Goal: Information Seeking & Learning: Check status

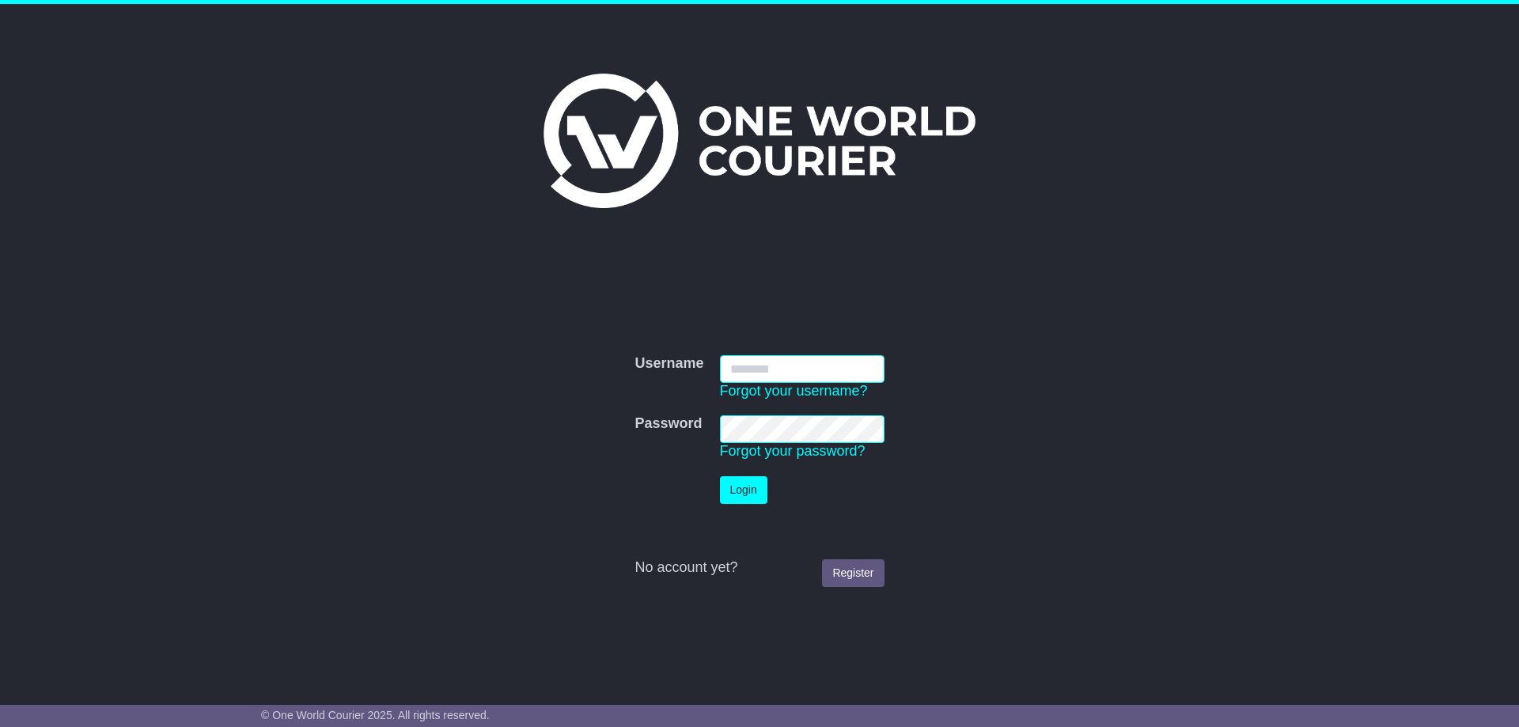
type input "**********"
click at [751, 485] on button "Login" at bounding box center [743, 490] width 47 height 28
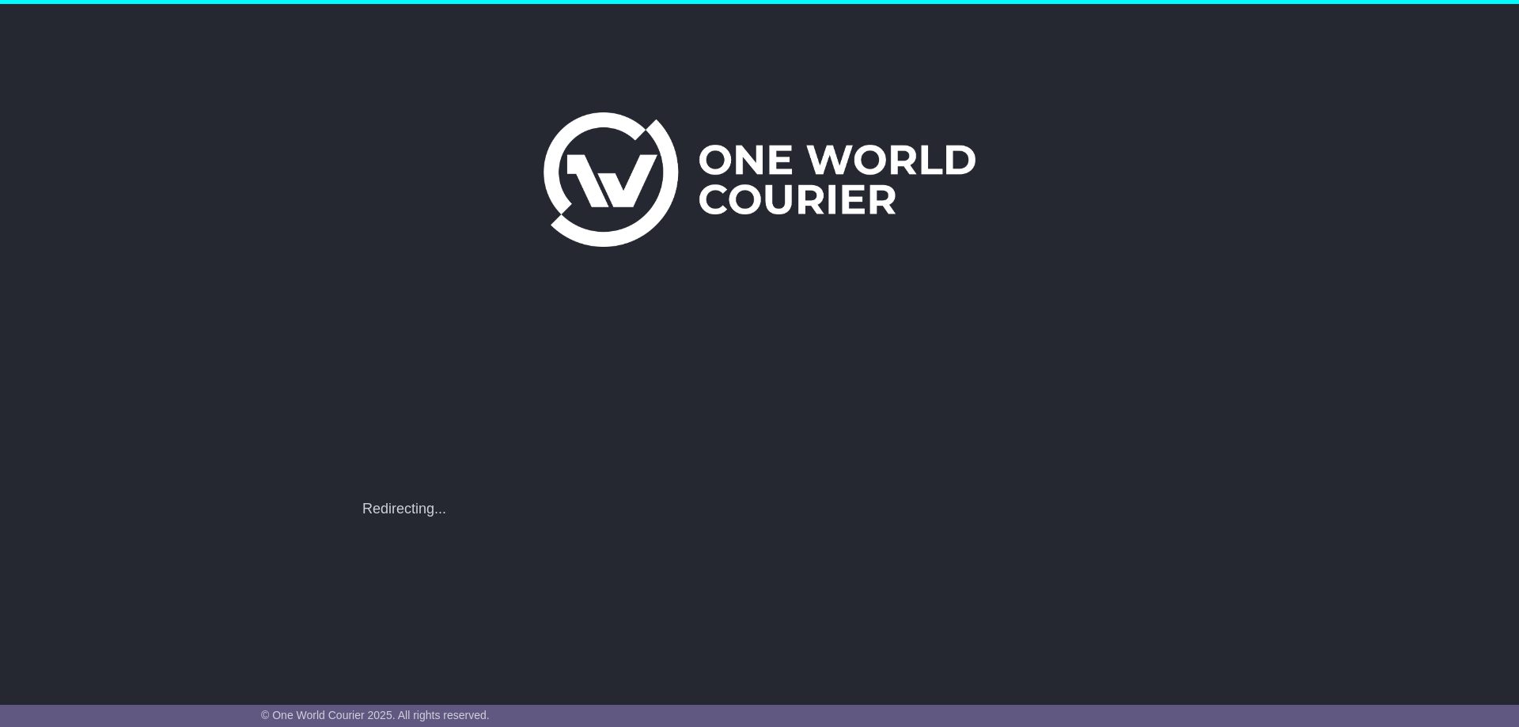
scroll to position [0, 0]
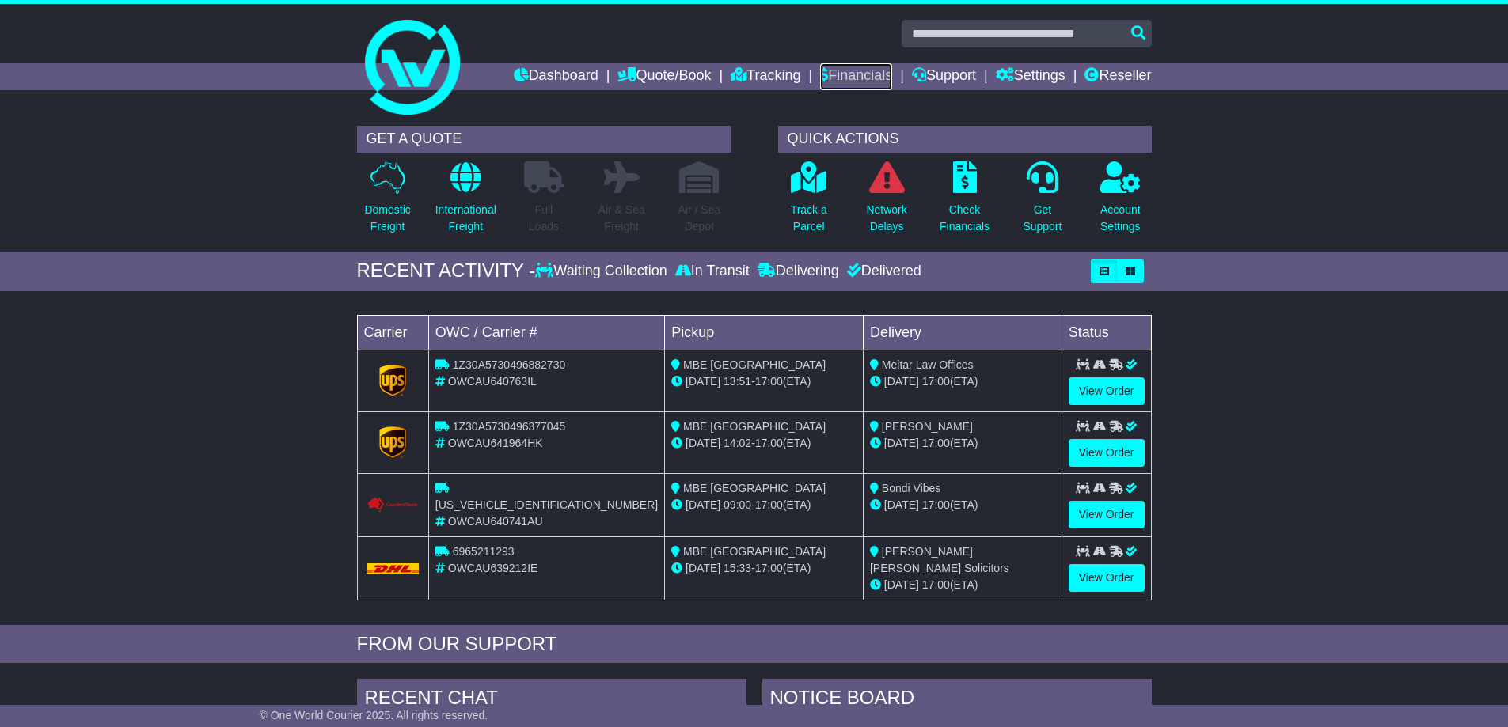
click at [845, 70] on link "Financials" at bounding box center [856, 76] width 72 height 27
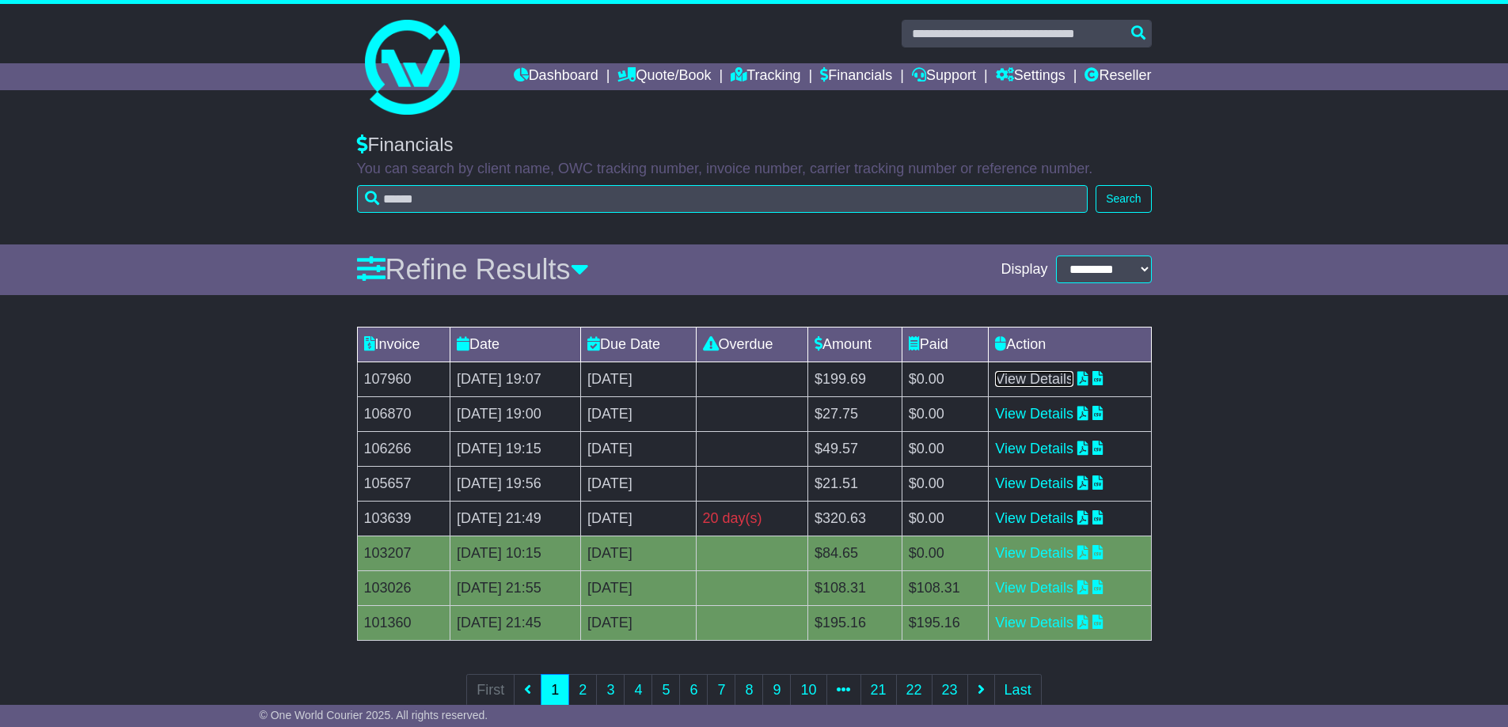
click at [1061, 379] on link "View Details" at bounding box center [1034, 379] width 78 height 16
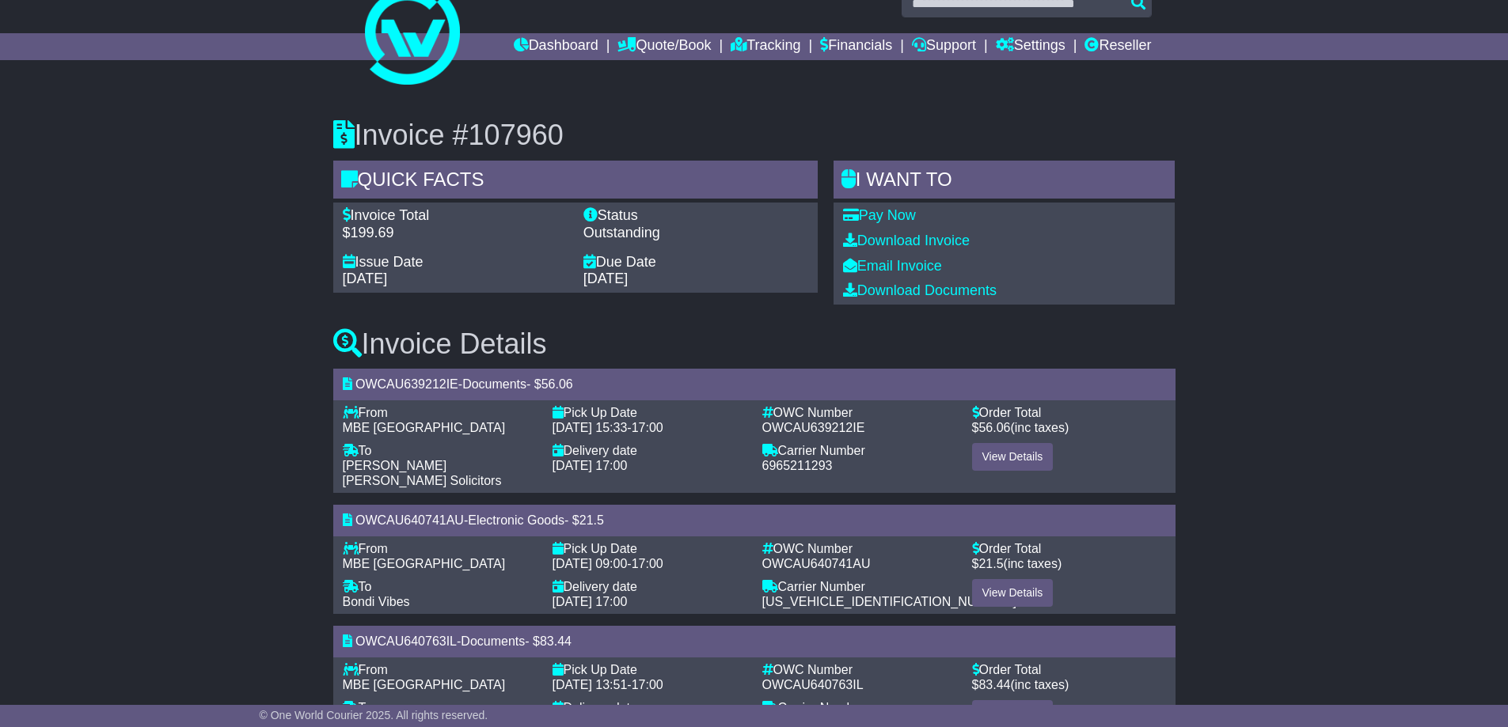
scroll to position [11, 0]
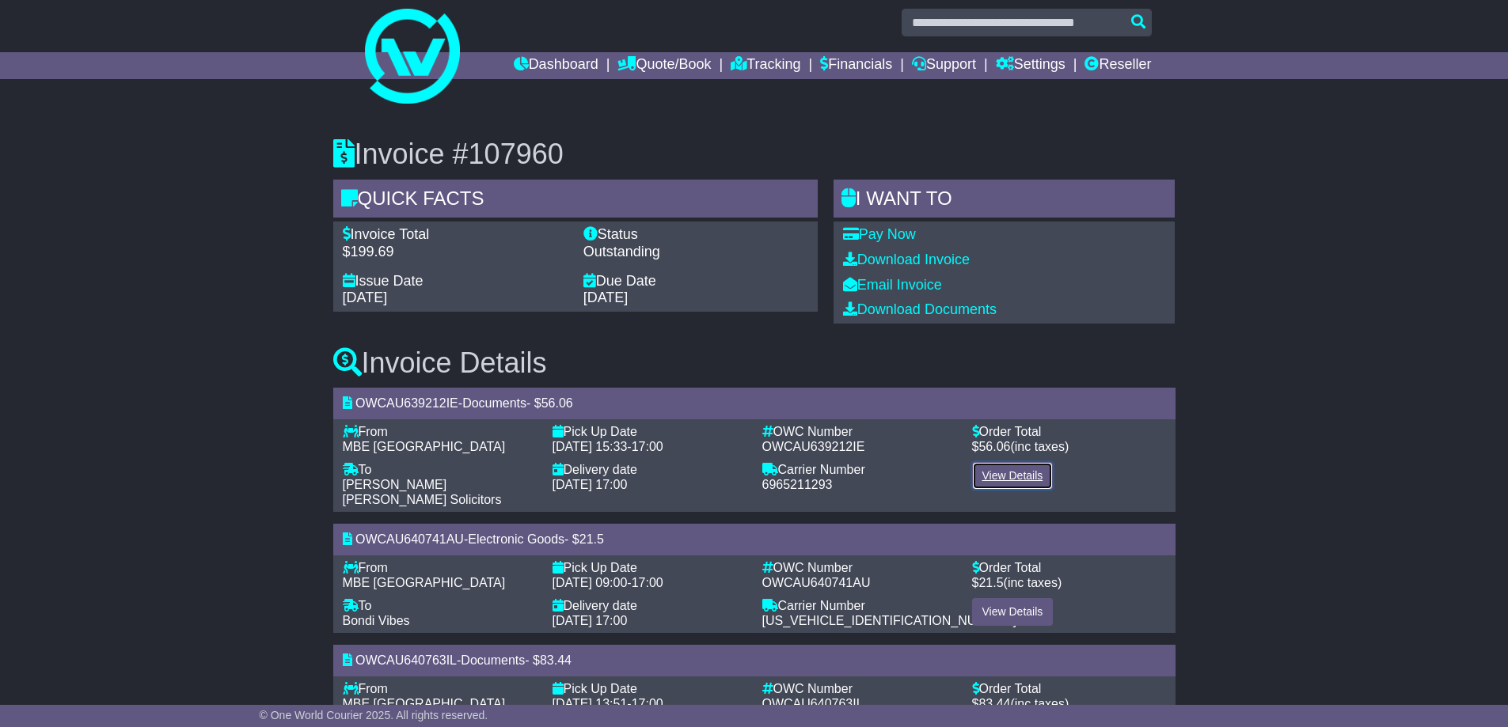
click at [1016, 476] on link "View Details" at bounding box center [1013, 476] width 82 height 28
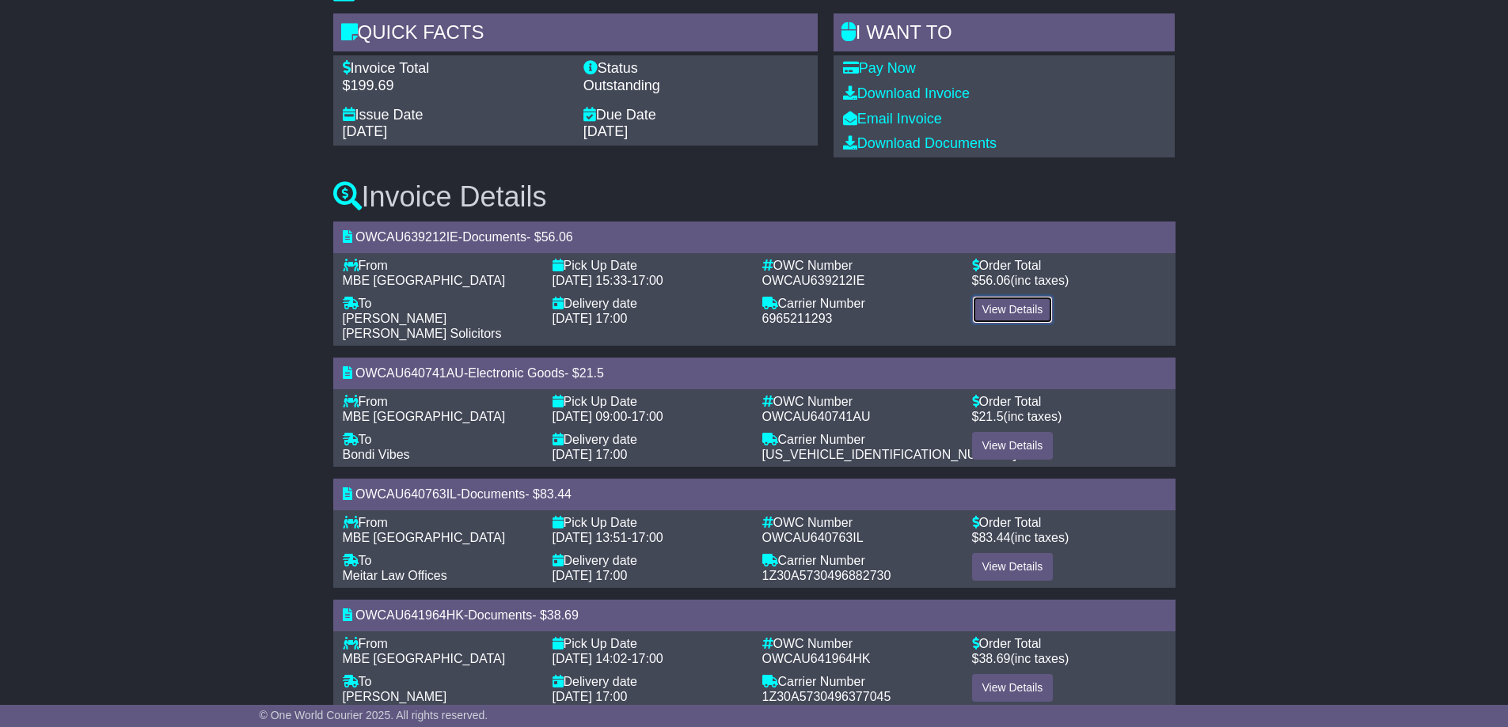
scroll to position [195, 0]
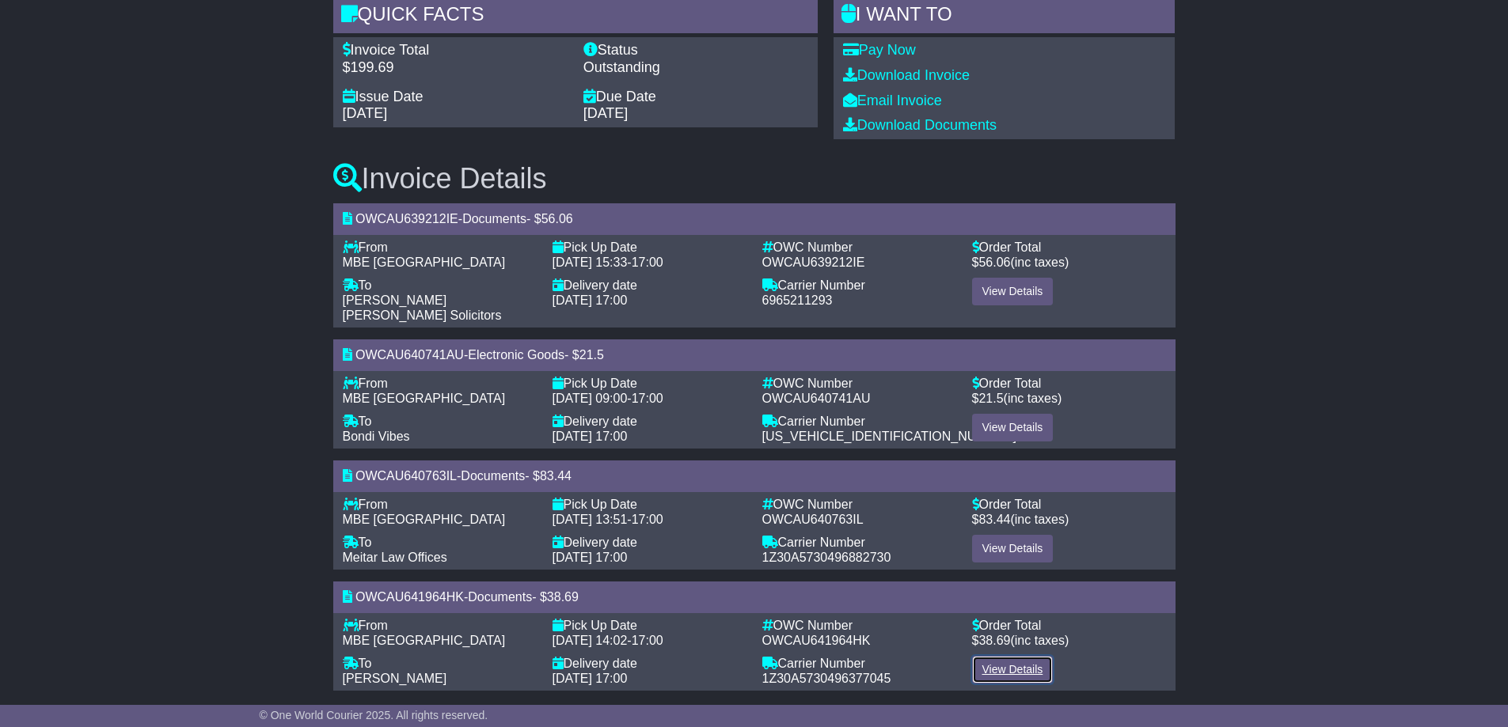
click at [1033, 658] on link "View Details" at bounding box center [1013, 670] width 82 height 28
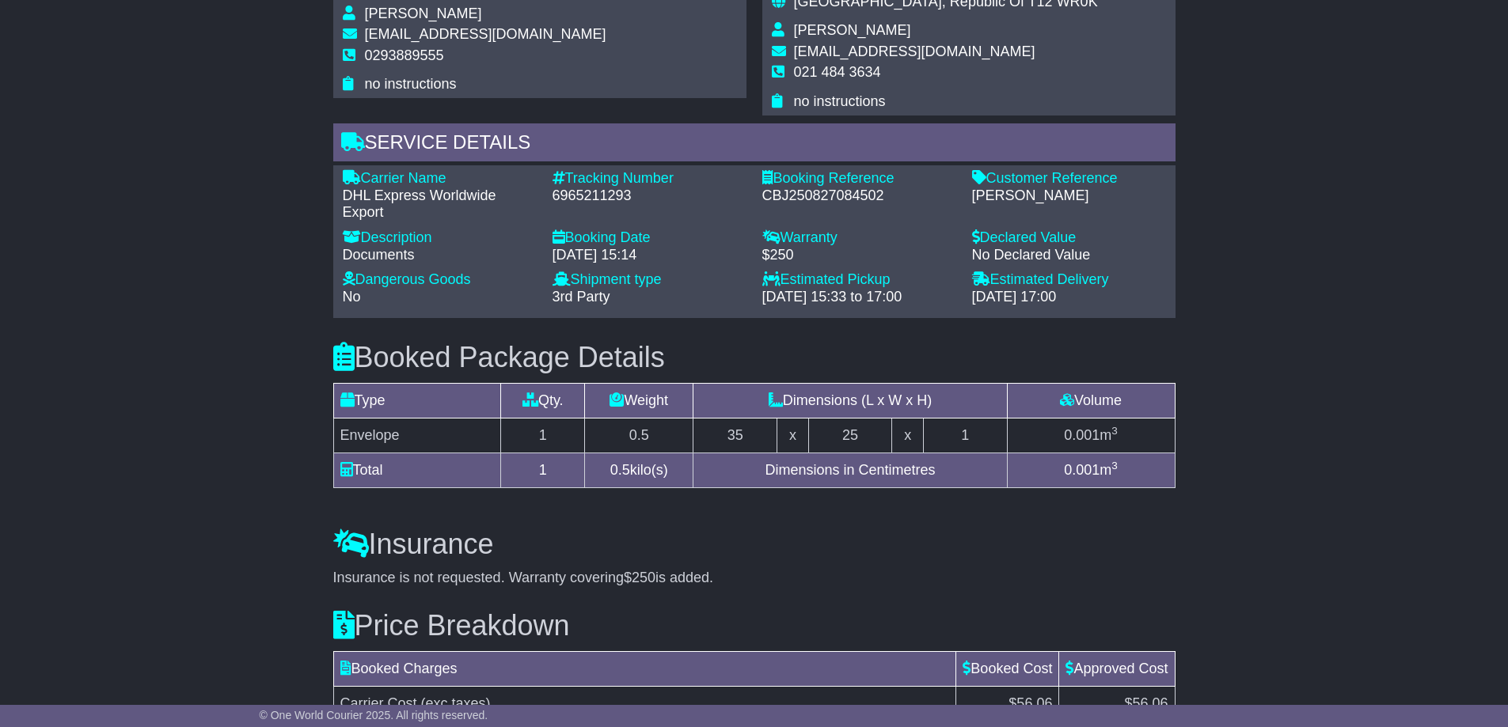
scroll to position [1225, 0]
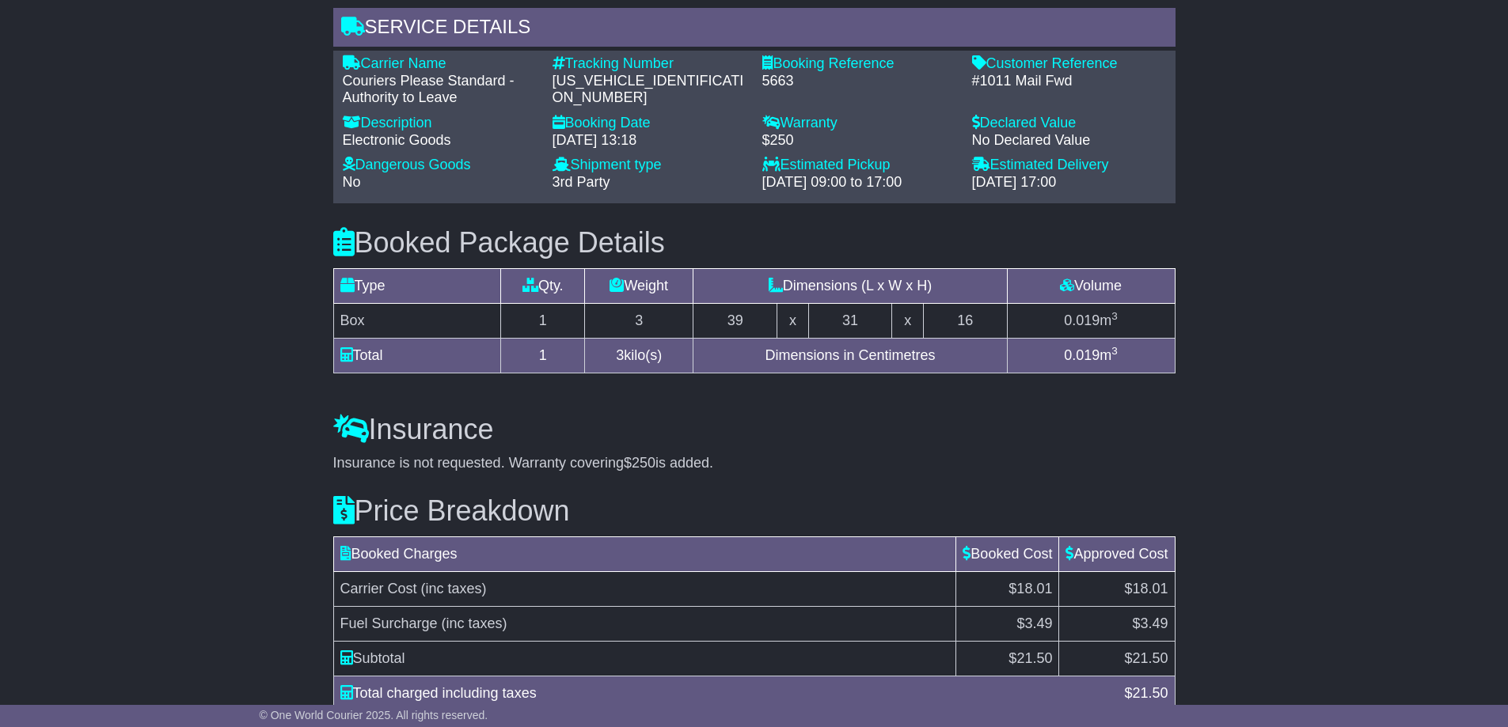
scroll to position [1135, 0]
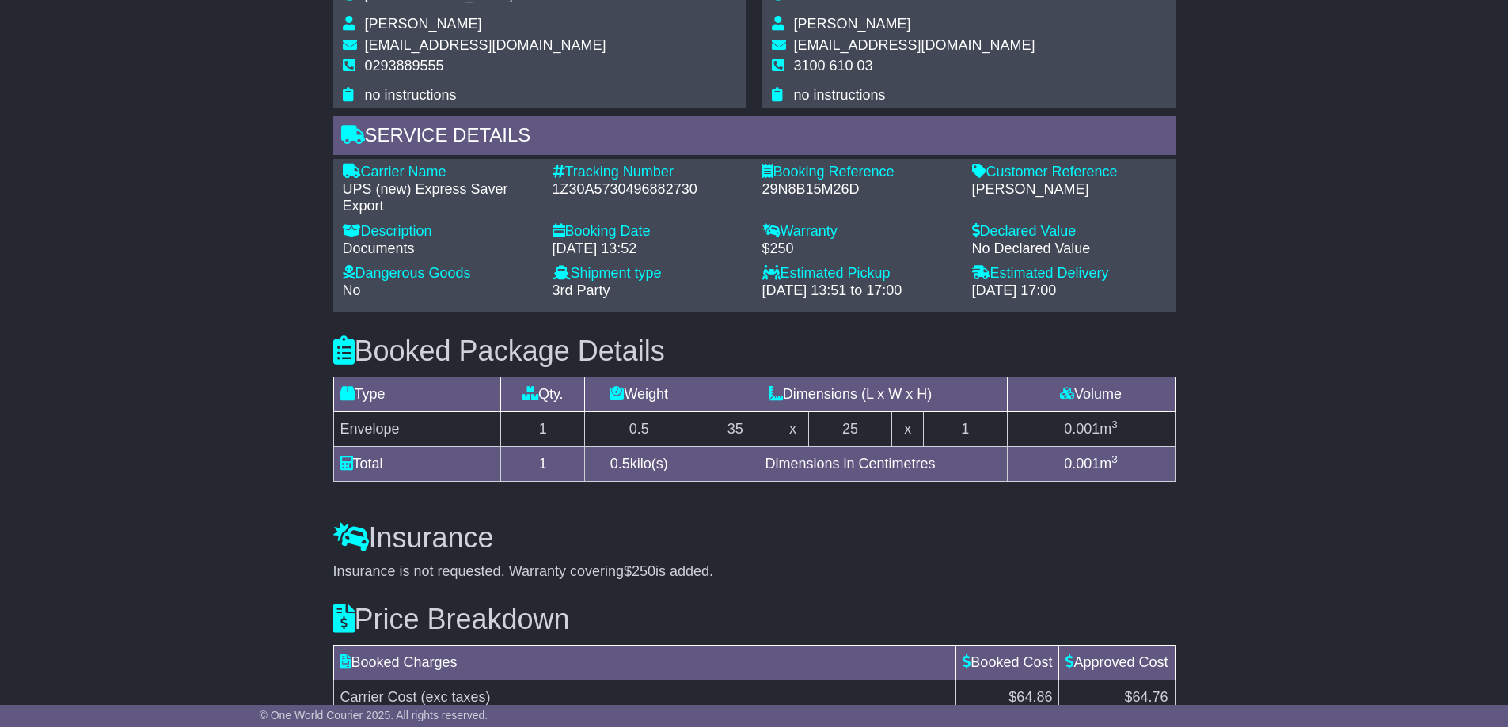
scroll to position [1156, 0]
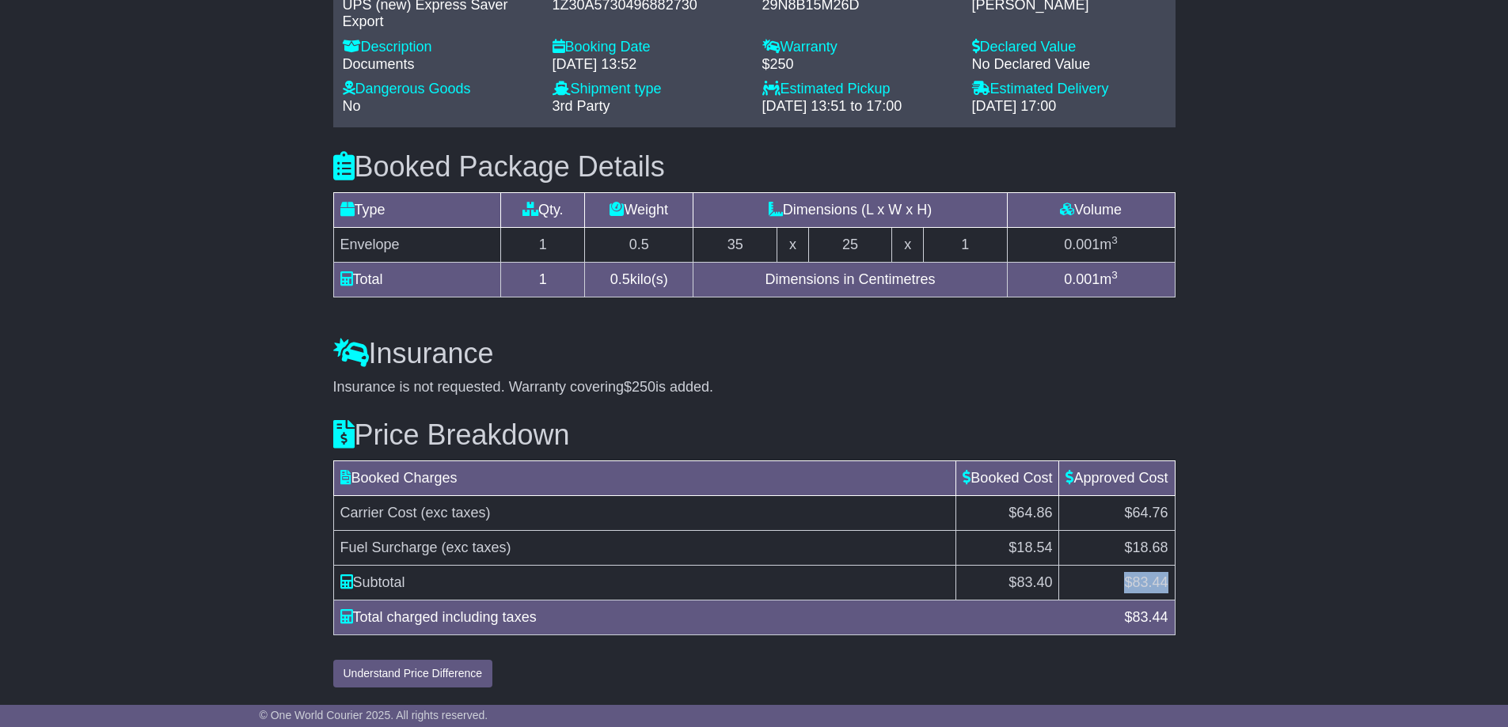
drag, startPoint x: 1121, startPoint y: 578, endPoint x: 1169, endPoint y: 577, distance: 47.5
click at [1169, 577] on td "$ 83.44" at bounding box center [1117, 582] width 116 height 35
drag, startPoint x: 1166, startPoint y: 584, endPoint x: 1127, endPoint y: 583, distance: 39.6
click at [1127, 583] on td "$ 83.44" at bounding box center [1117, 582] width 116 height 35
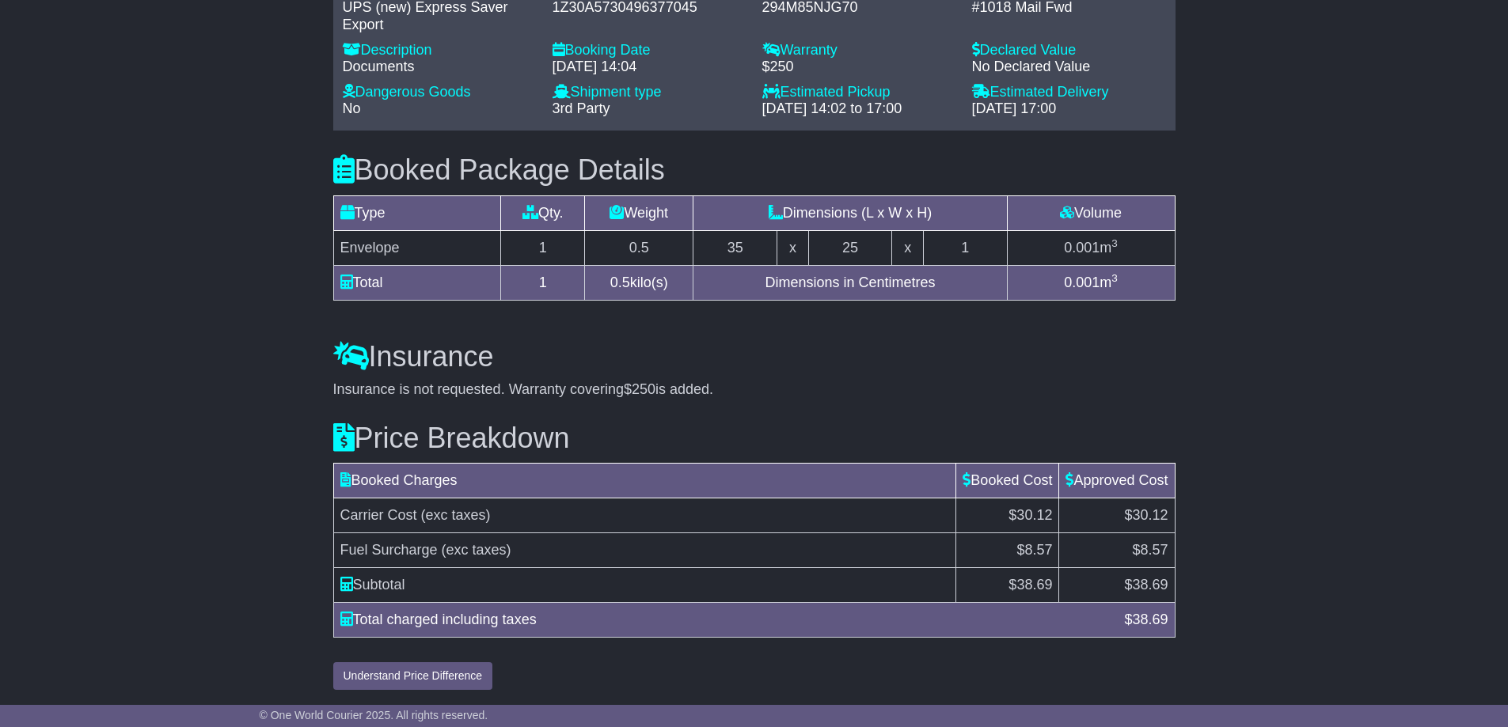
scroll to position [1173, 0]
